Goal: Information Seeking & Learning: Learn about a topic

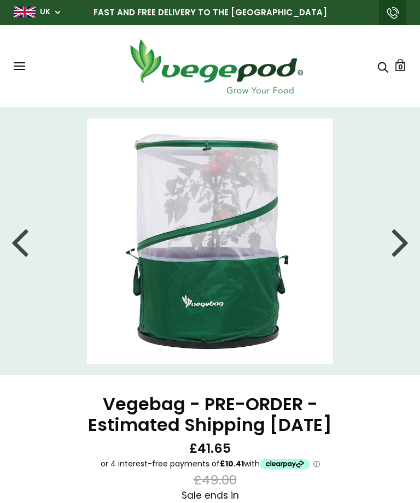
click at [398, 249] on div at bounding box center [399, 241] width 17 height 49
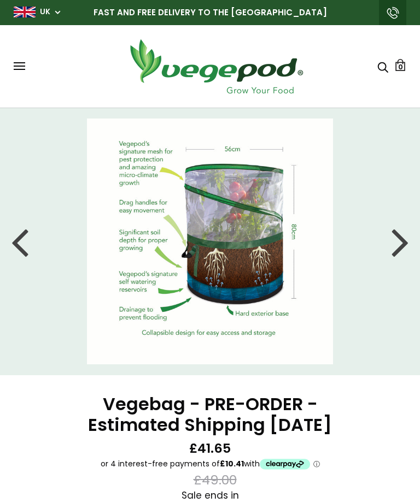
click at [401, 246] on div at bounding box center [399, 241] width 17 height 49
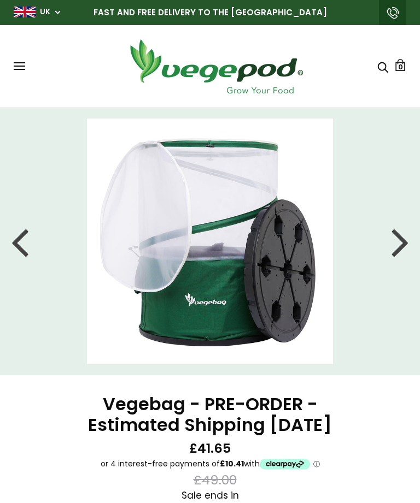
click at [394, 254] on div at bounding box center [399, 241] width 17 height 49
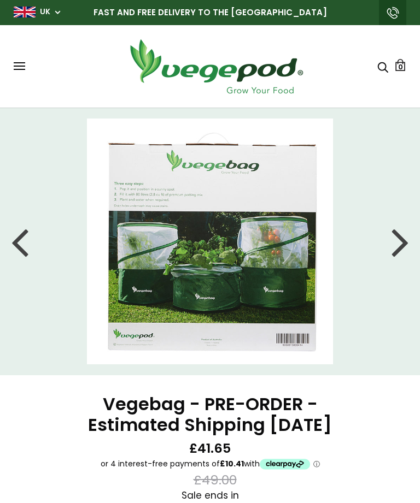
click at [237, 268] on img at bounding box center [210, 242] width 246 height 246
click at [398, 246] on div at bounding box center [399, 241] width 17 height 49
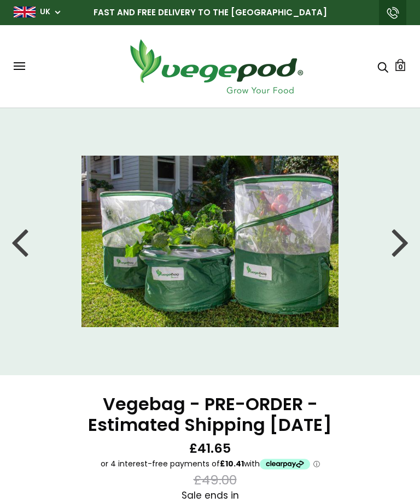
click at [397, 251] on div at bounding box center [399, 241] width 17 height 49
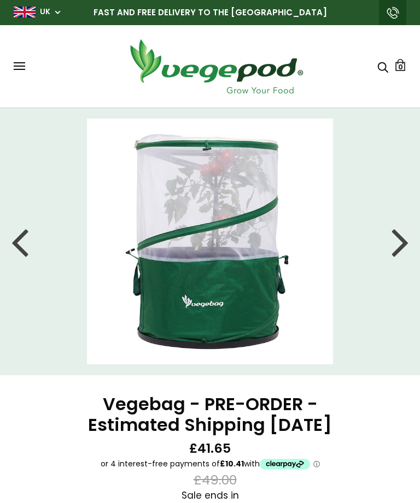
click at [401, 248] on div at bounding box center [399, 241] width 17 height 49
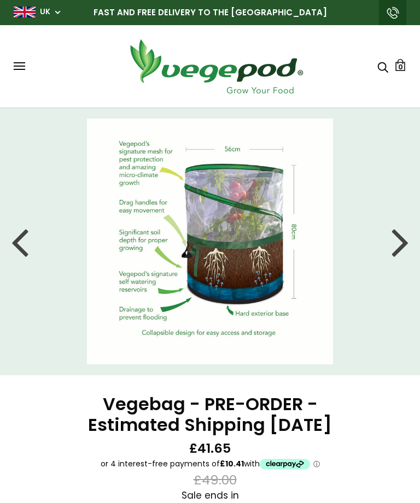
click at [400, 250] on div at bounding box center [399, 241] width 17 height 49
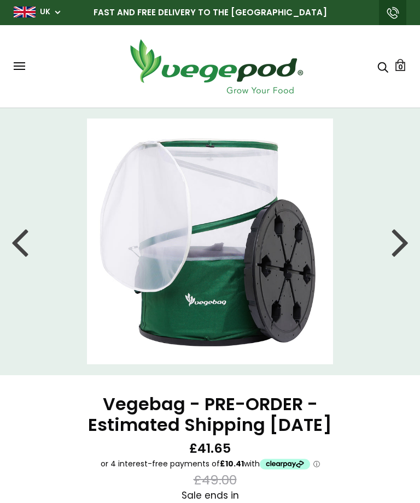
click at [404, 247] on div at bounding box center [399, 241] width 17 height 49
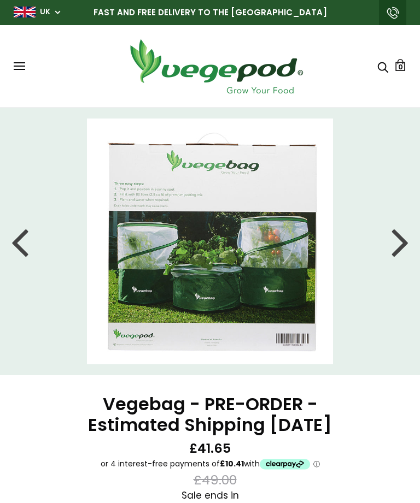
click at [393, 253] on div at bounding box center [399, 241] width 17 height 49
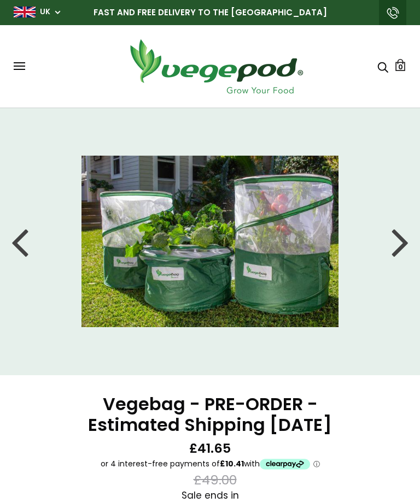
click at [399, 252] on div at bounding box center [399, 241] width 17 height 49
